Goal: Task Accomplishment & Management: Complete application form

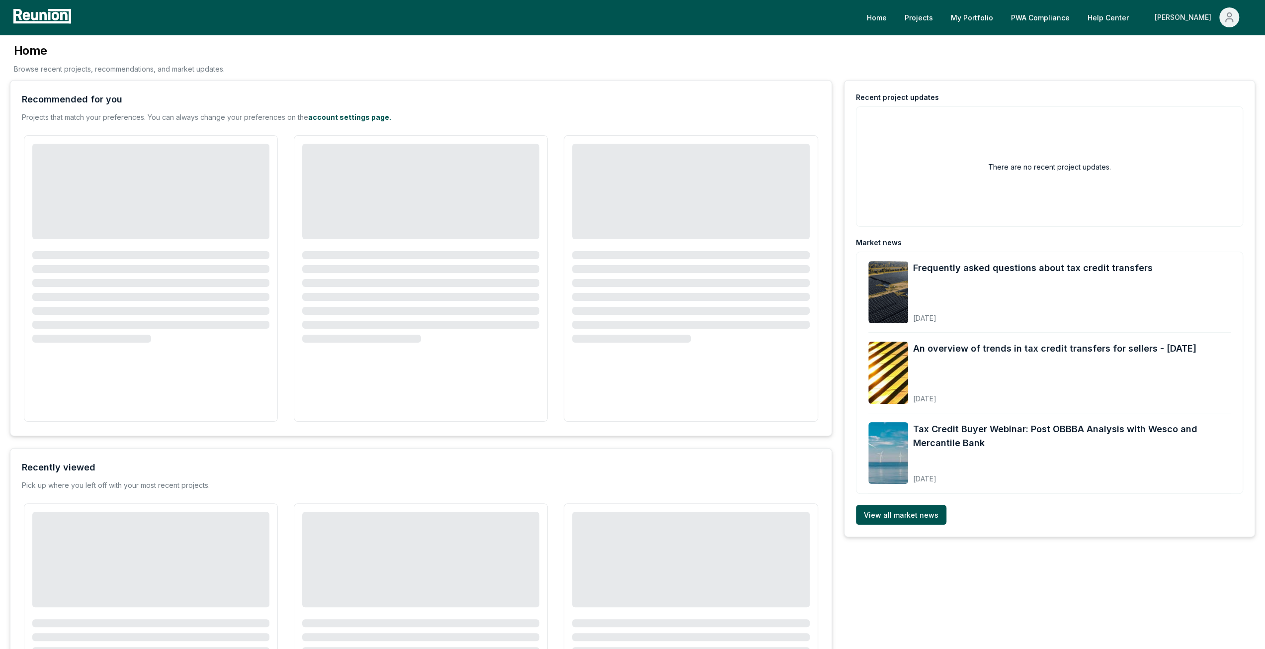
click at [1193, 19] on div "[PERSON_NAME]" at bounding box center [1185, 17] width 61 height 20
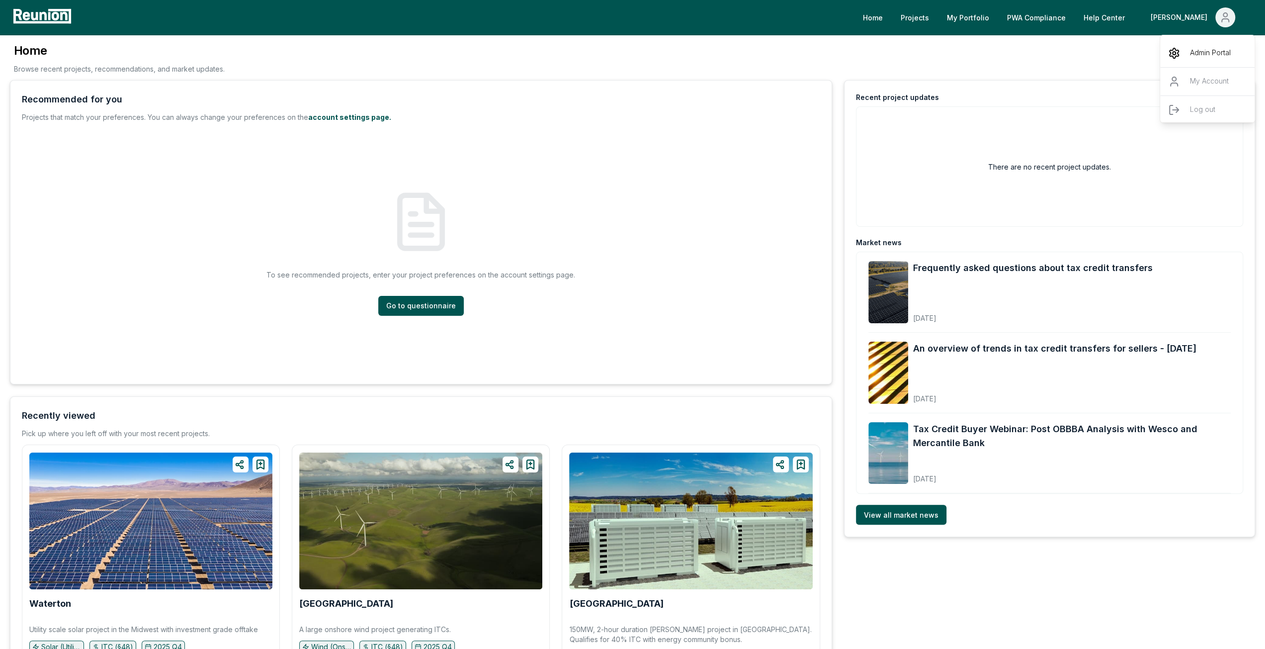
click at [1197, 56] on p "Admin Portal" at bounding box center [1210, 53] width 41 height 12
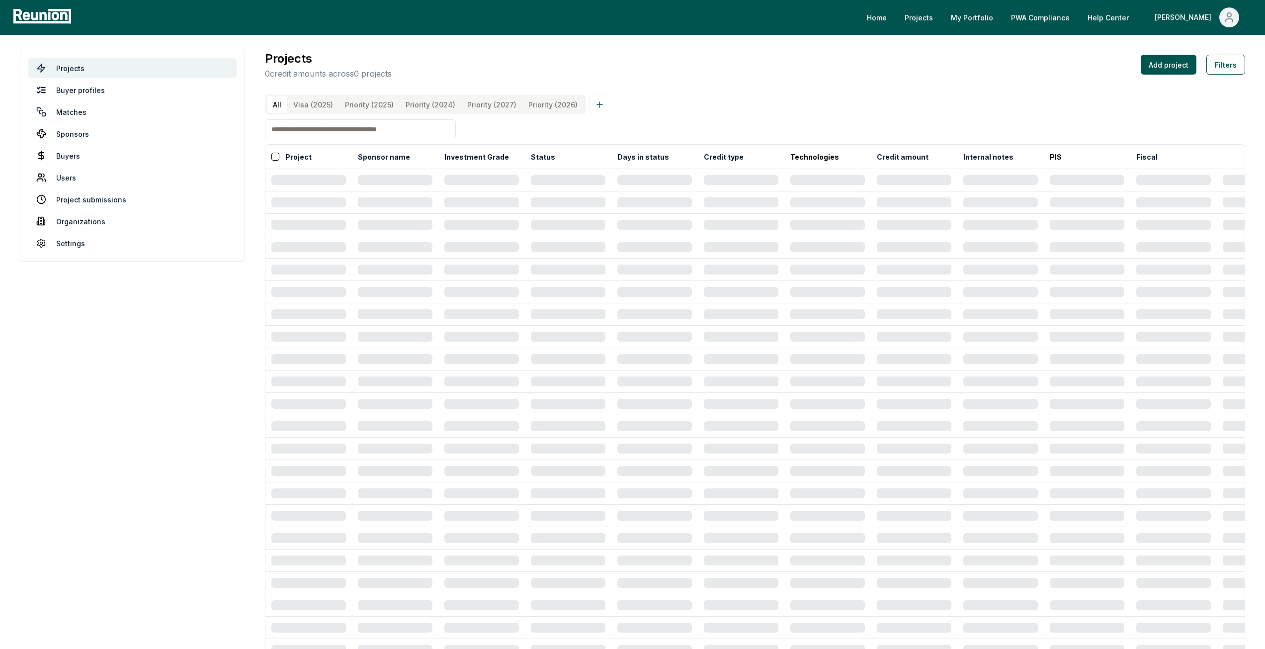
click at [325, 133] on input at bounding box center [360, 129] width 191 height 20
type input "******"
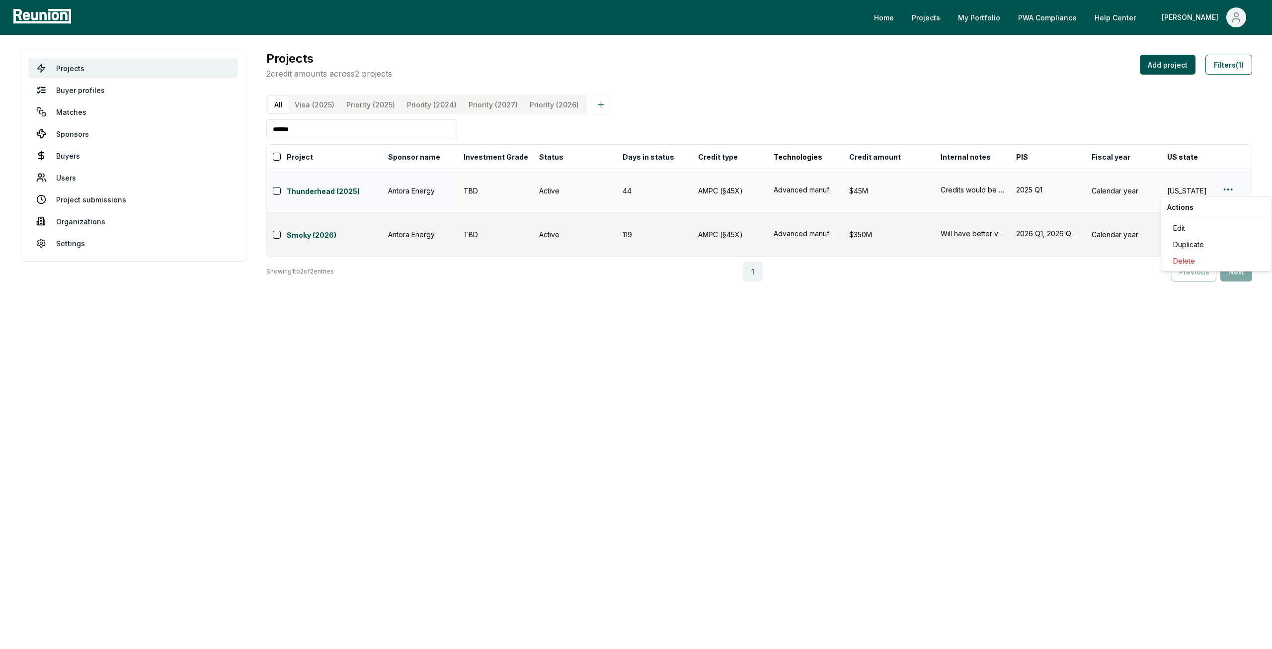
click at [1229, 185] on html "Please visit us on your desktop We're working on making our marketplace mobile-…" at bounding box center [636, 324] width 1272 height 649
click at [1181, 224] on div "Edit" at bounding box center [1216, 228] width 94 height 16
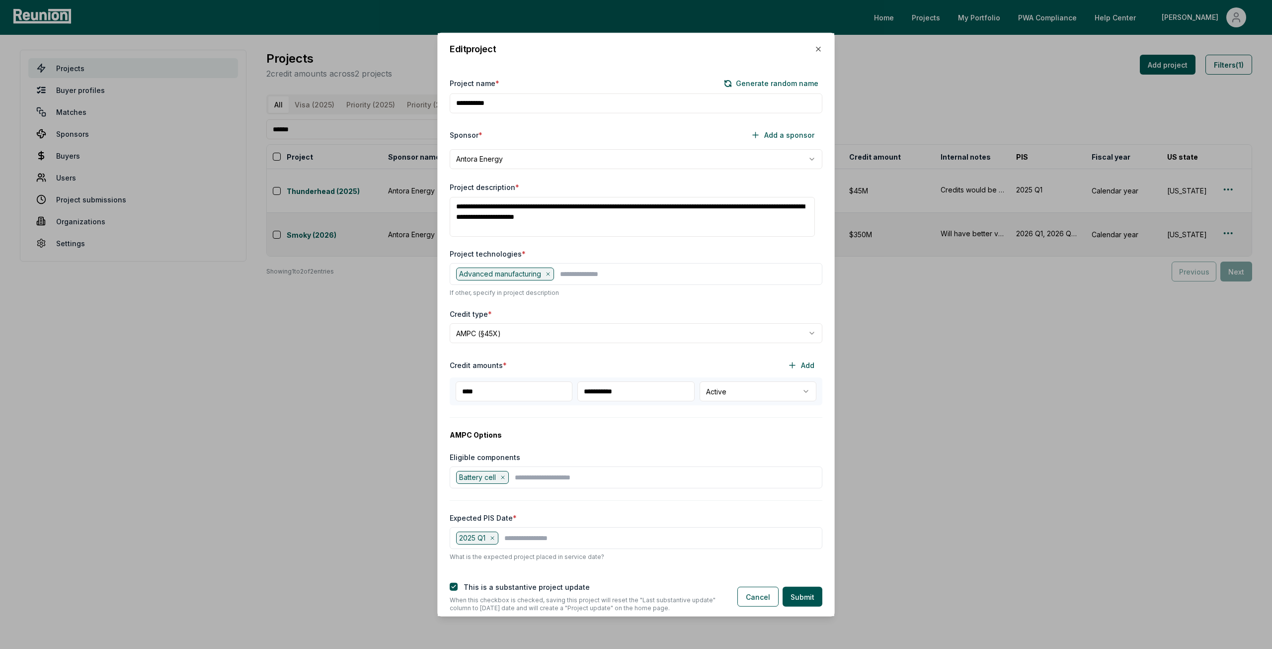
scroll to position [99, 0]
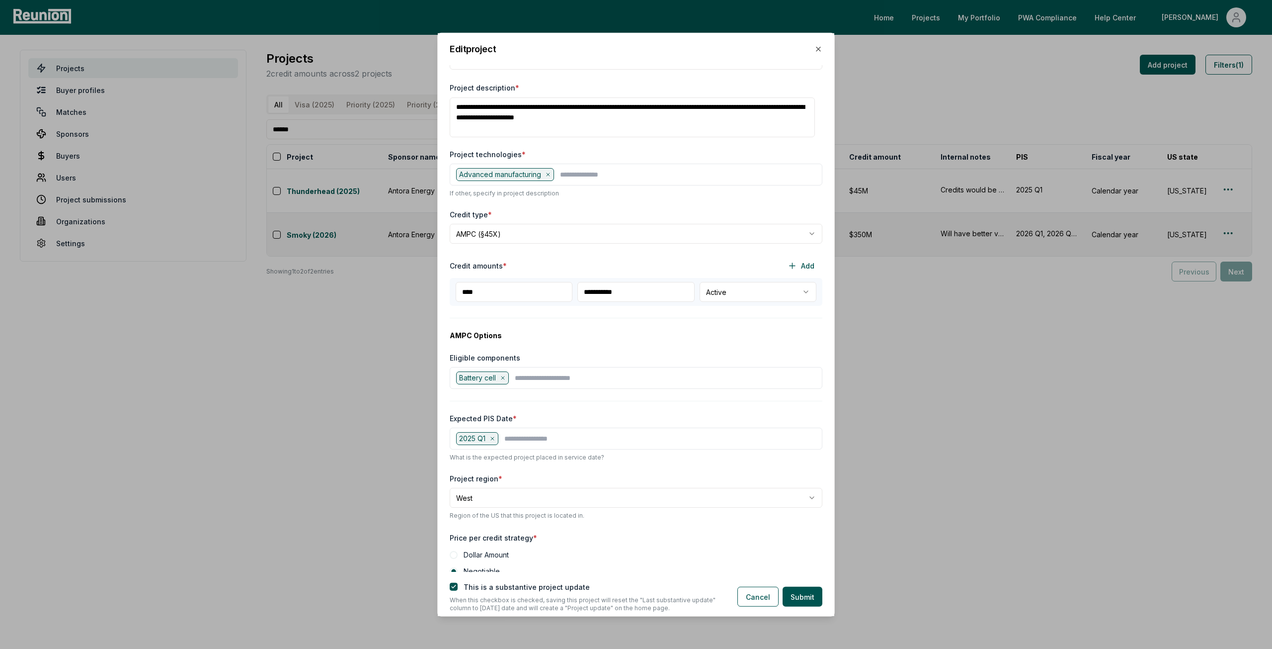
click at [493, 438] on icon at bounding box center [493, 438] width 6 height 6
click at [493, 438] on input "text" at bounding box center [638, 437] width 356 height 10
click at [491, 514] on div "2025 Q3" at bounding box center [636, 522] width 368 height 16
click at [491, 516] on div "2025 Q4" at bounding box center [636, 524] width 368 height 16
click at [563, 413] on div "Expected PIS Date *" at bounding box center [636, 418] width 373 height 10
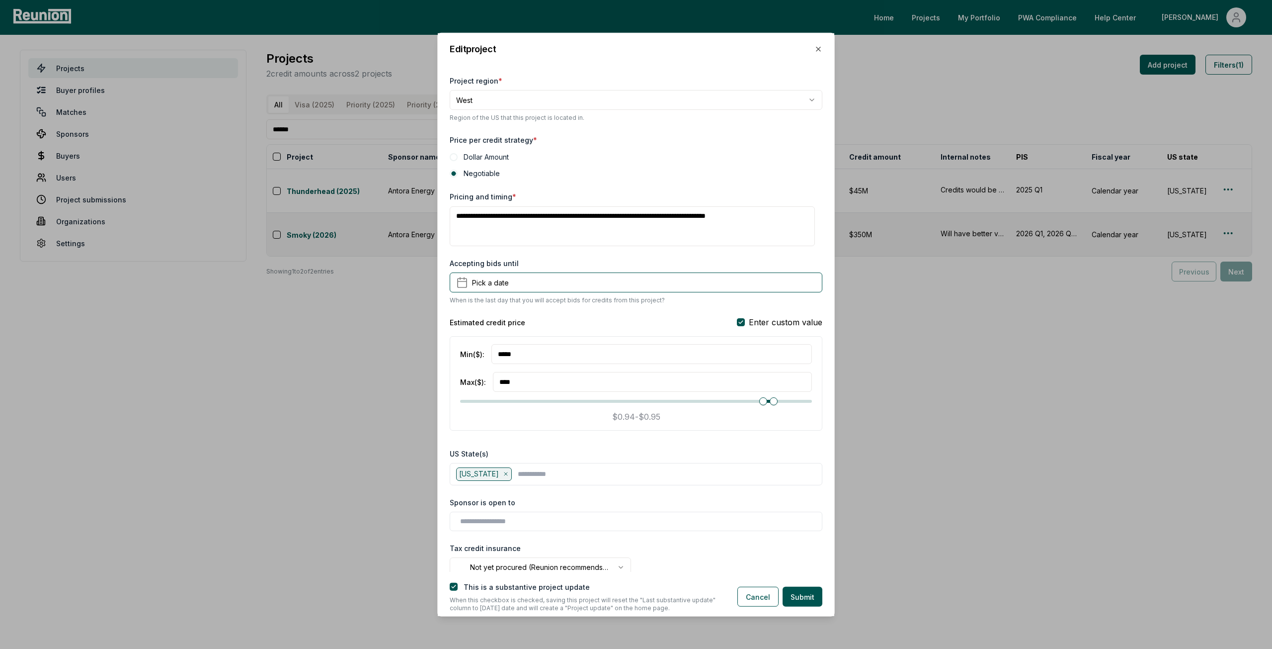
scroll to position [547, 0]
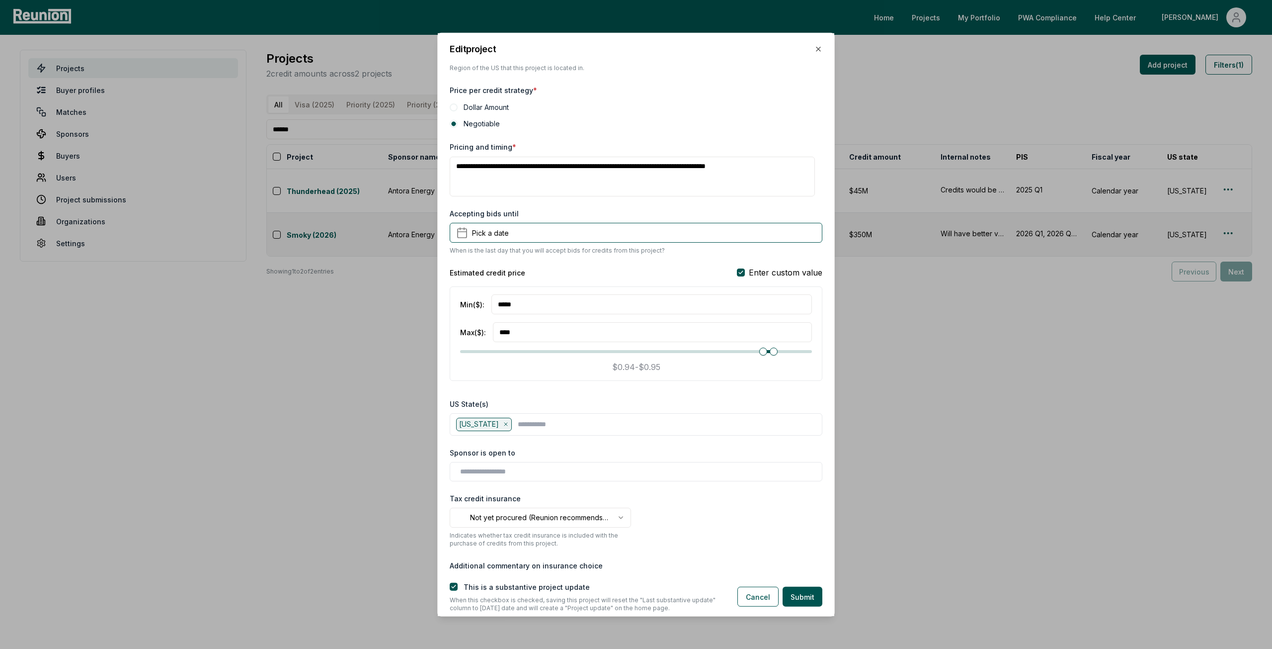
drag, startPoint x: 794, startPoint y: 169, endPoint x: 687, endPoint y: 166, distance: 107.4
click at [687, 166] on textarea "**********" at bounding box center [632, 177] width 365 height 40
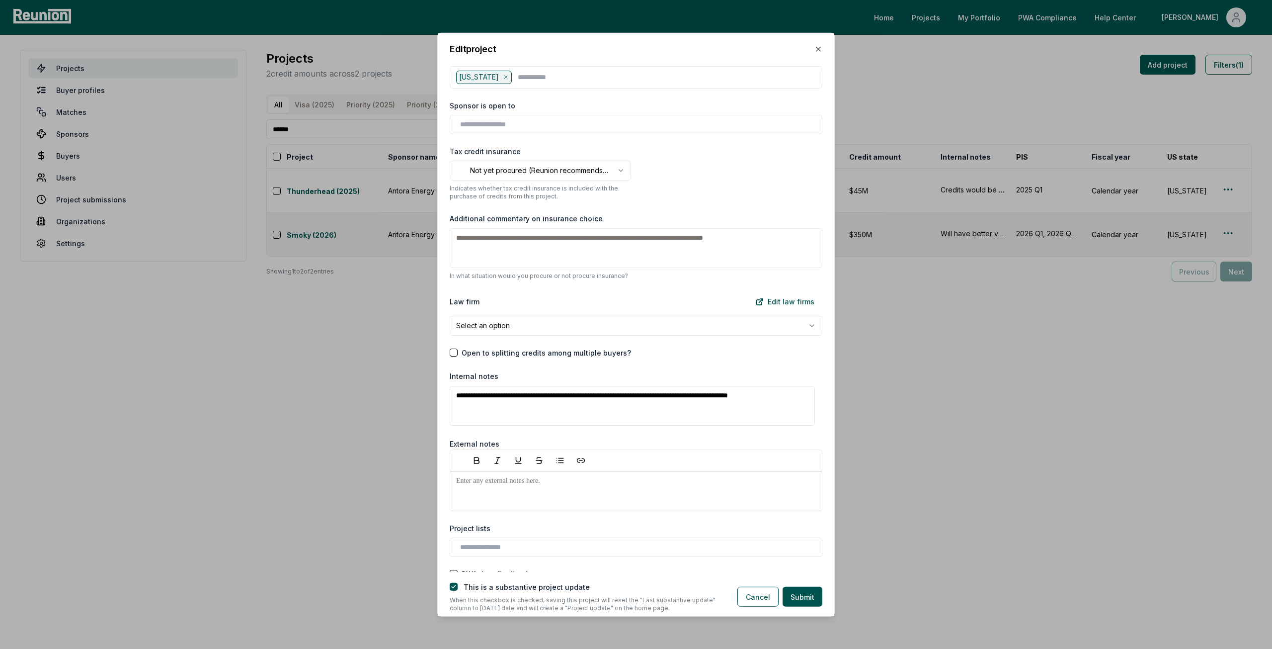
scroll to position [895, 0]
type textarea "**********"
click at [602, 325] on body "Please visit us on your desktop We're working on making our marketplace mobile-…" at bounding box center [636, 324] width 1272 height 649
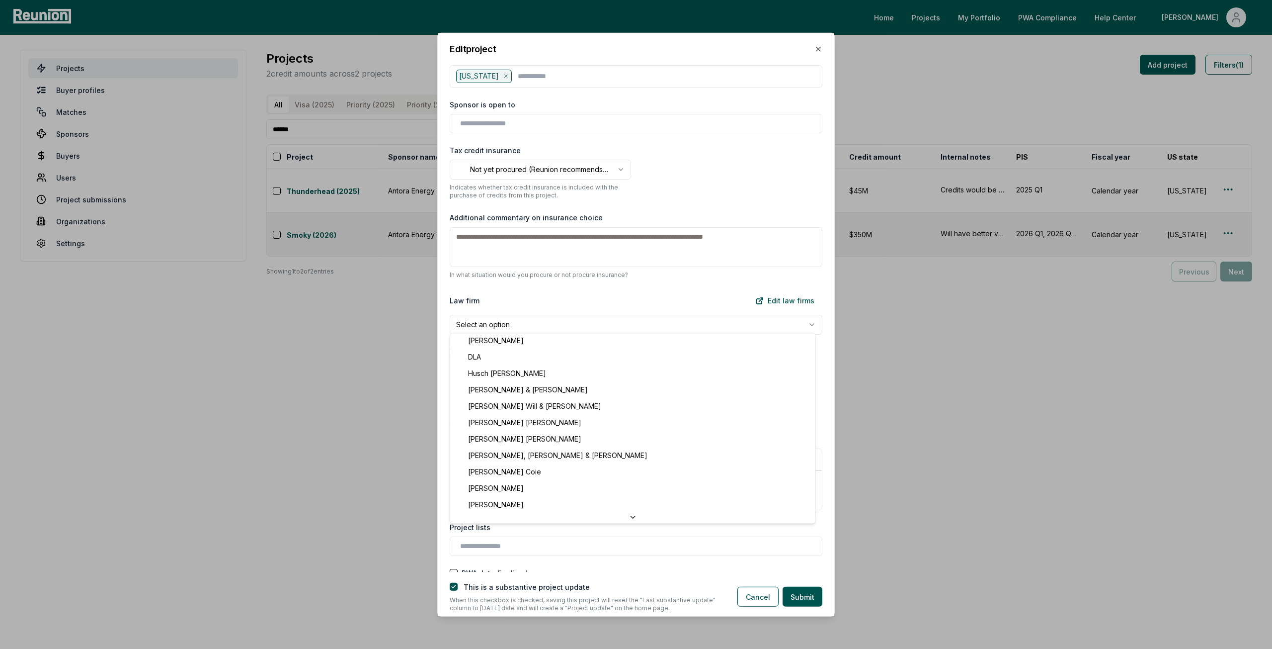
scroll to position [0, 0]
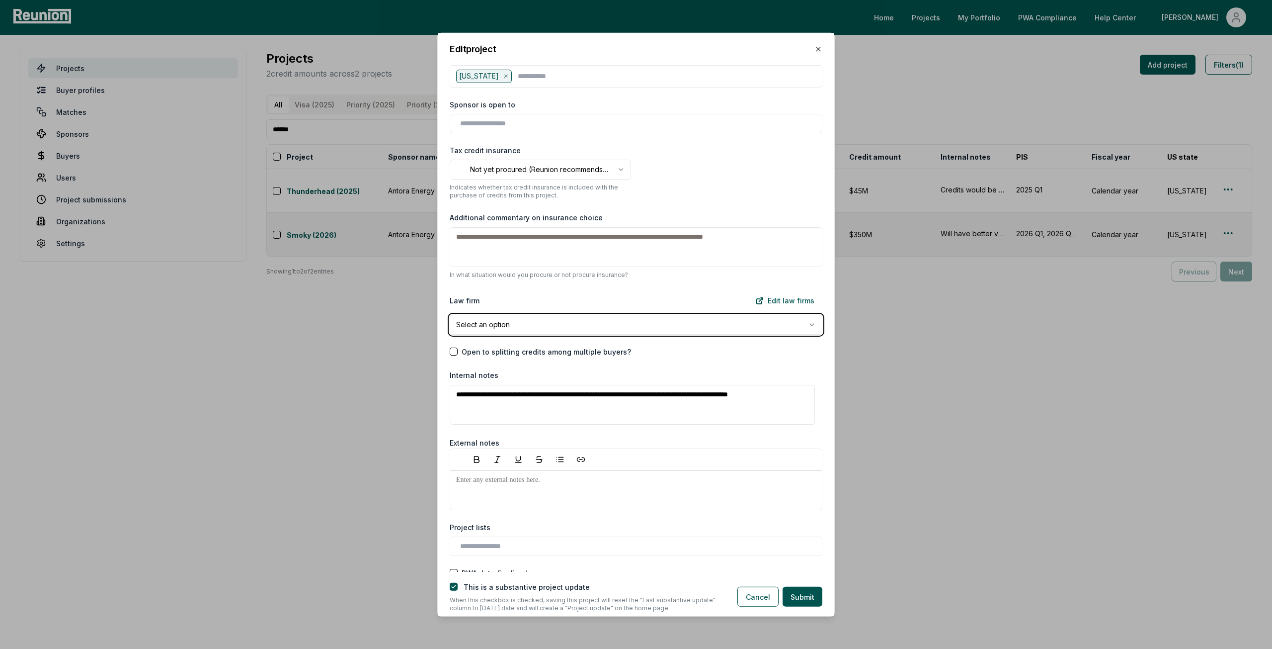
click at [556, 301] on body "Please visit us on your desktop We're working on making our marketplace mobile-…" at bounding box center [636, 324] width 1272 height 649
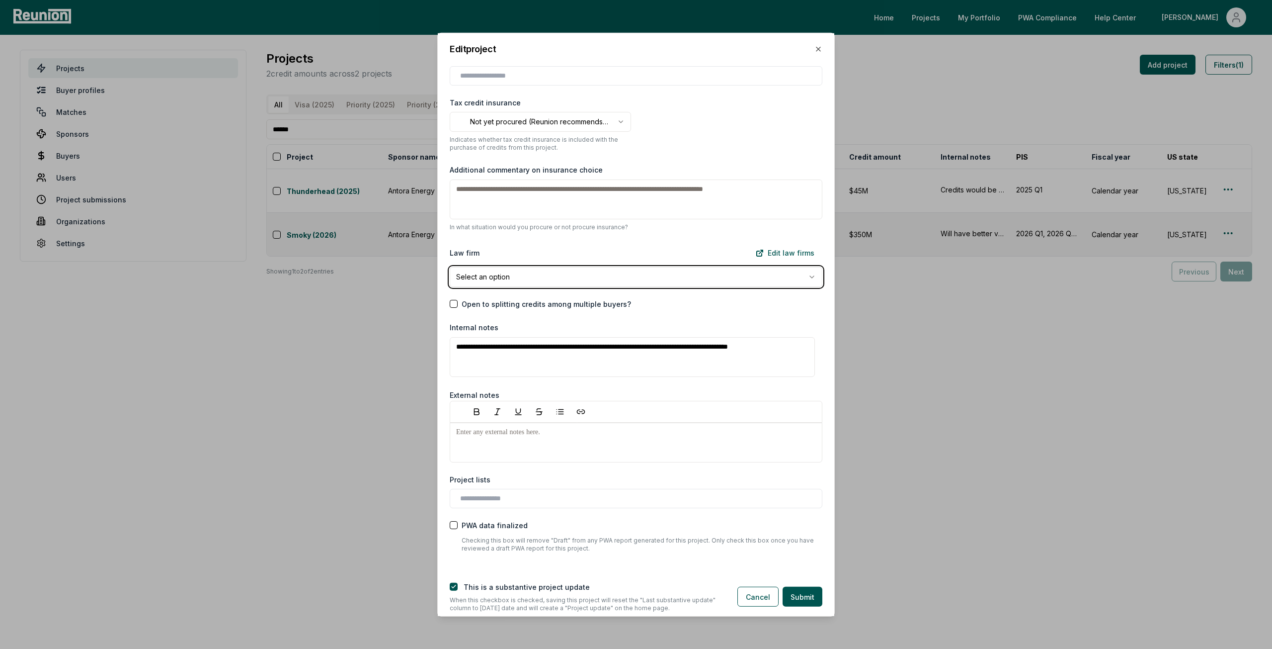
scroll to position [962, 0]
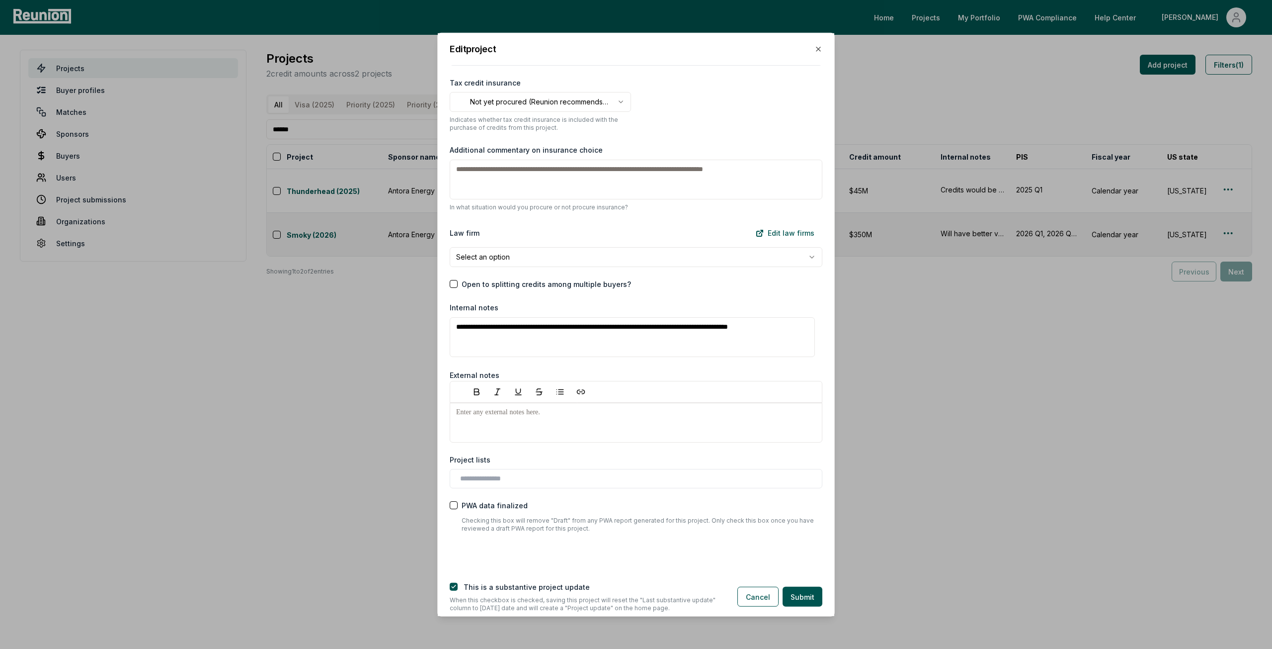
click at [552, 481] on div at bounding box center [636, 477] width 373 height 19
click at [556, 468] on div at bounding box center [636, 477] width 373 height 19
click at [557, 474] on input "text" at bounding box center [638, 478] width 356 height 10
click at [526, 513] on div "Priority (2025)" at bounding box center [636, 514] width 368 height 16
click at [557, 454] on div "Project lists" at bounding box center [636, 459] width 373 height 10
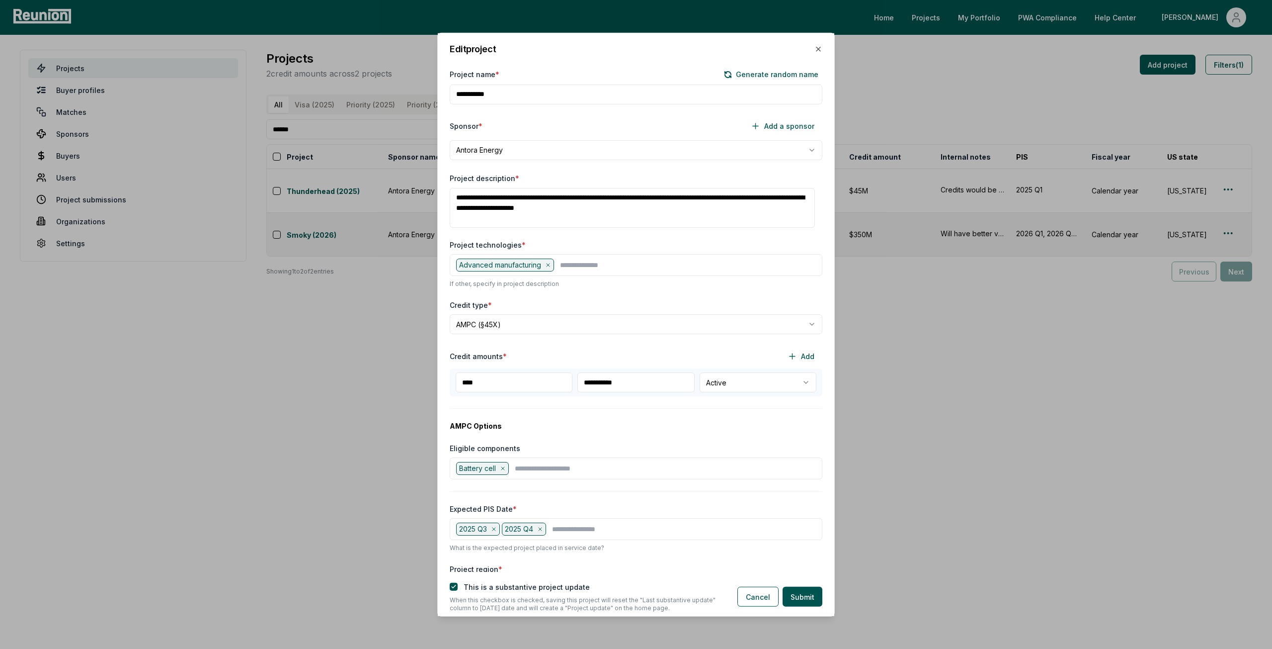
scroll to position [0, 0]
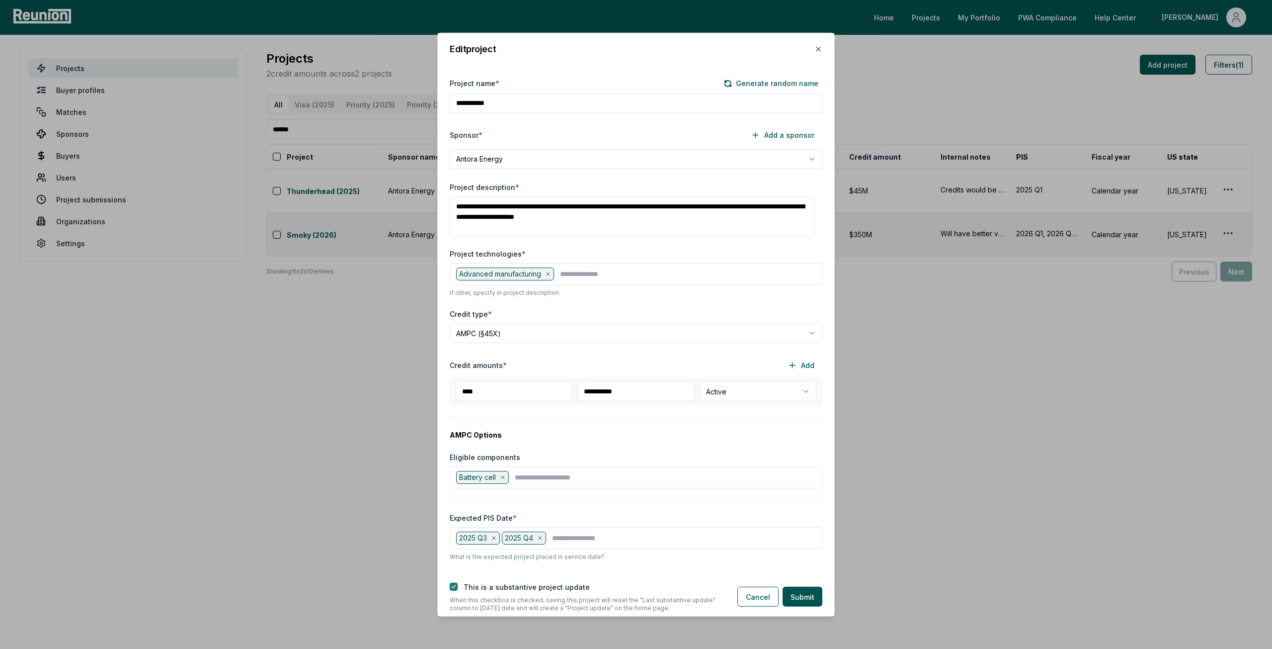
click at [455, 589] on button "button" at bounding box center [454, 587] width 8 height 8
click at [792, 593] on button "Submit" at bounding box center [803, 596] width 40 height 20
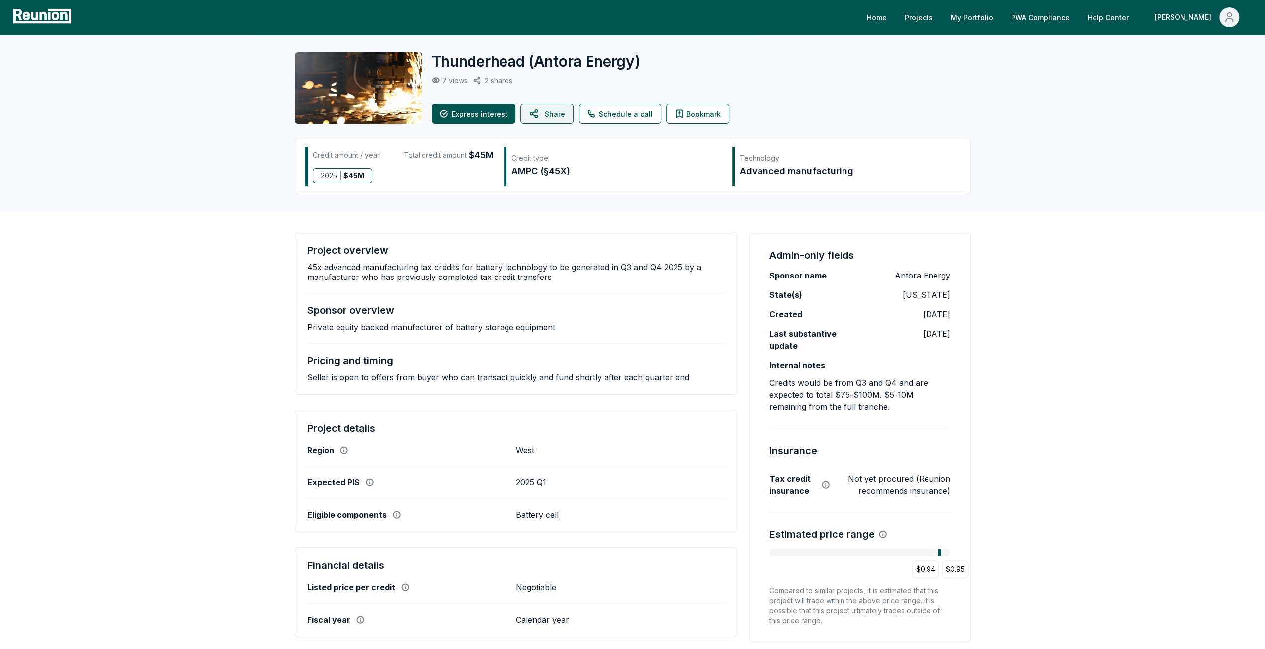
click at [555, 107] on button "Share" at bounding box center [546, 114] width 53 height 20
click at [563, 110] on button "Share" at bounding box center [546, 114] width 53 height 20
